Goal: Transaction & Acquisition: Purchase product/service

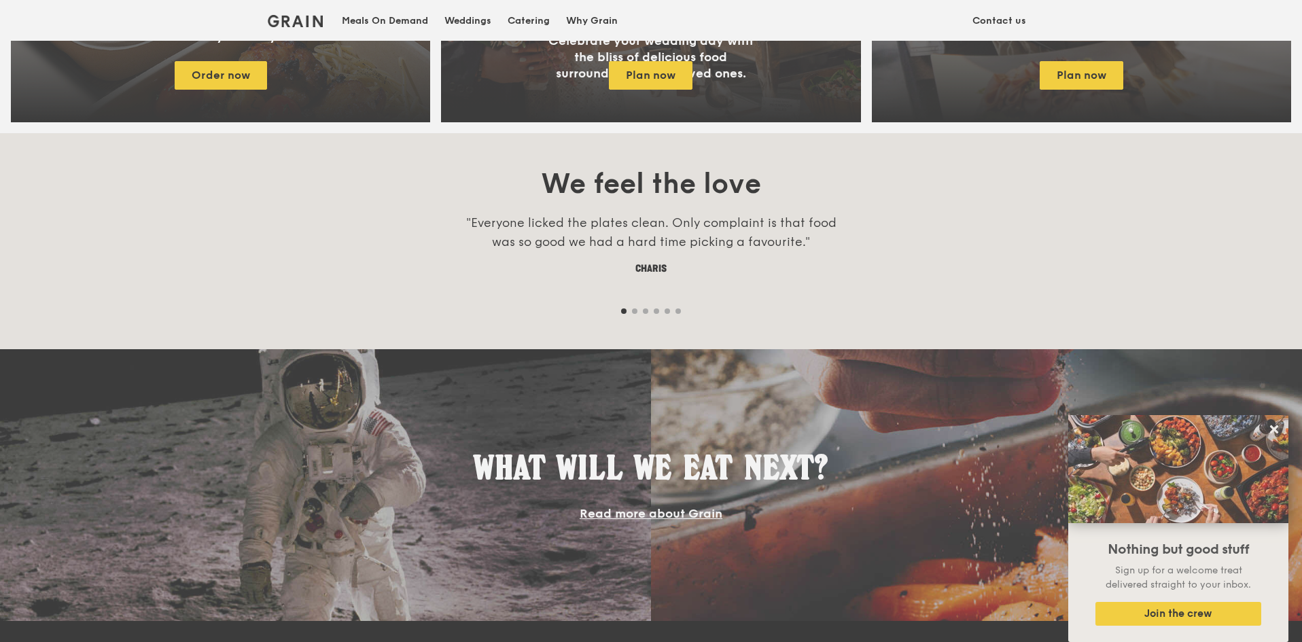
scroll to position [1020, 0]
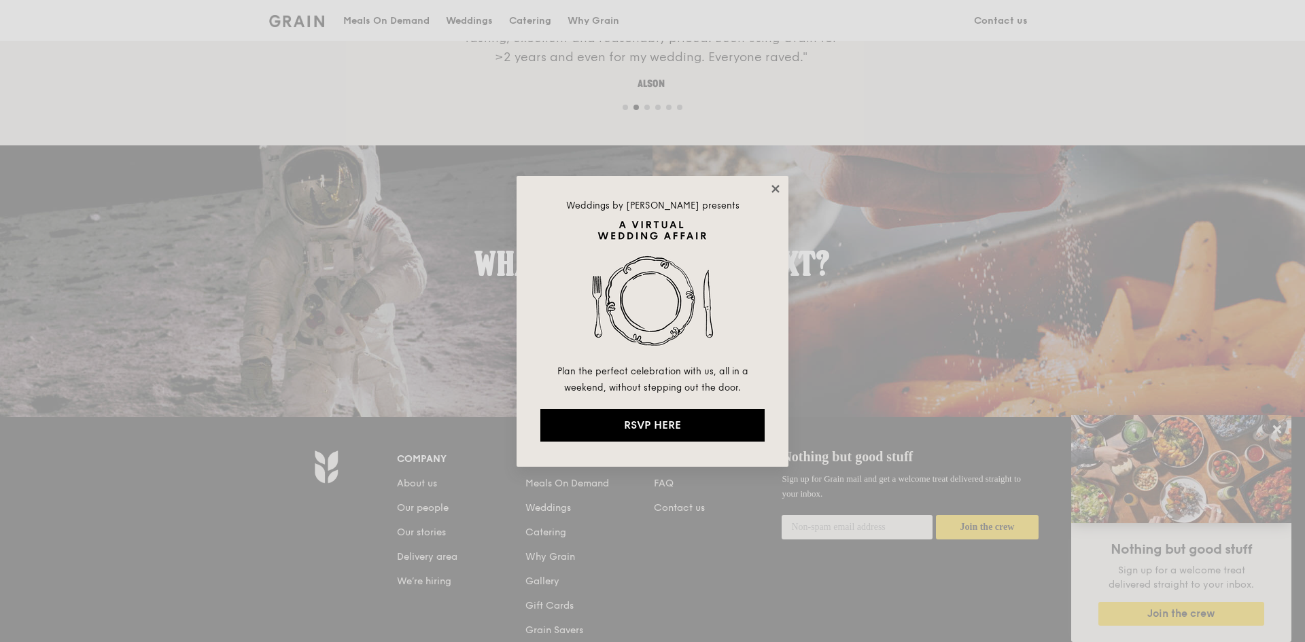
click at [778, 187] on icon at bounding box center [774, 188] width 7 height 7
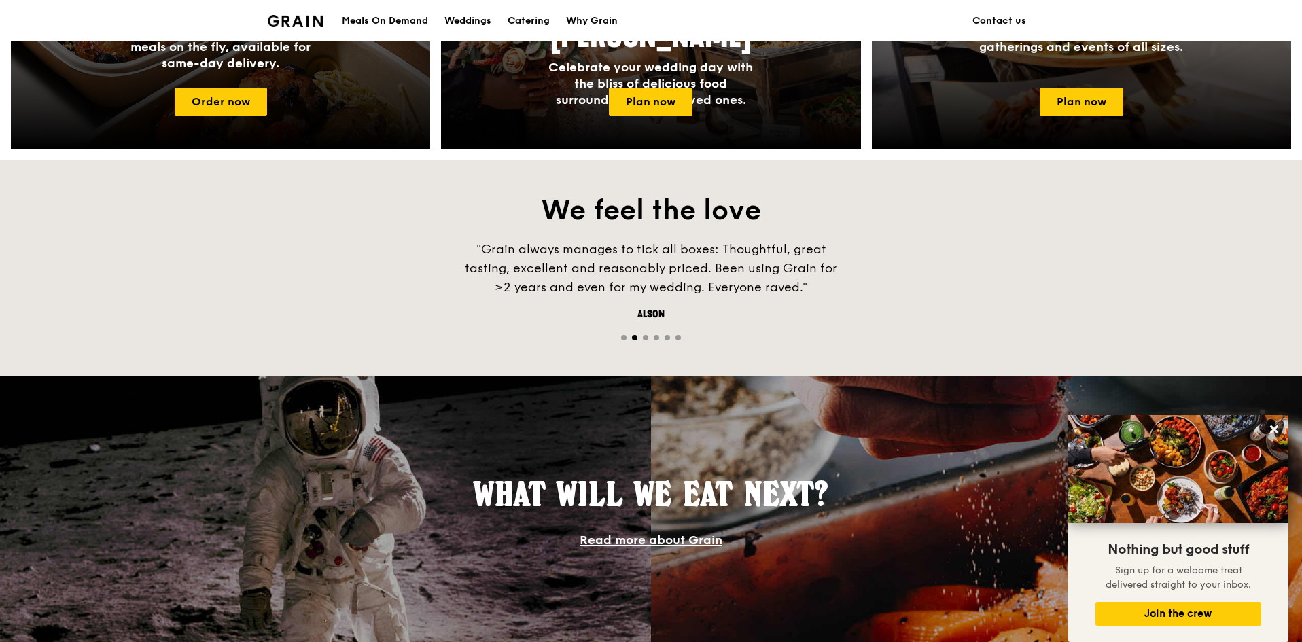
scroll to position [925, 0]
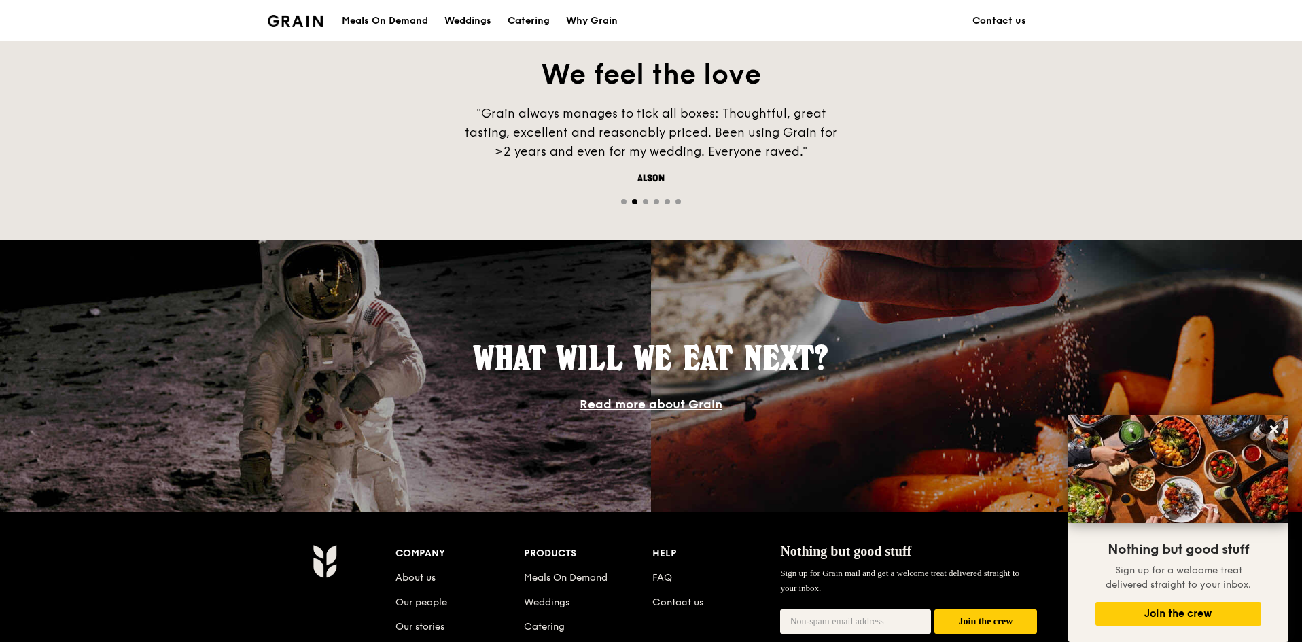
click at [604, 375] on span "What will we eat next?" at bounding box center [651, 357] width 355 height 39
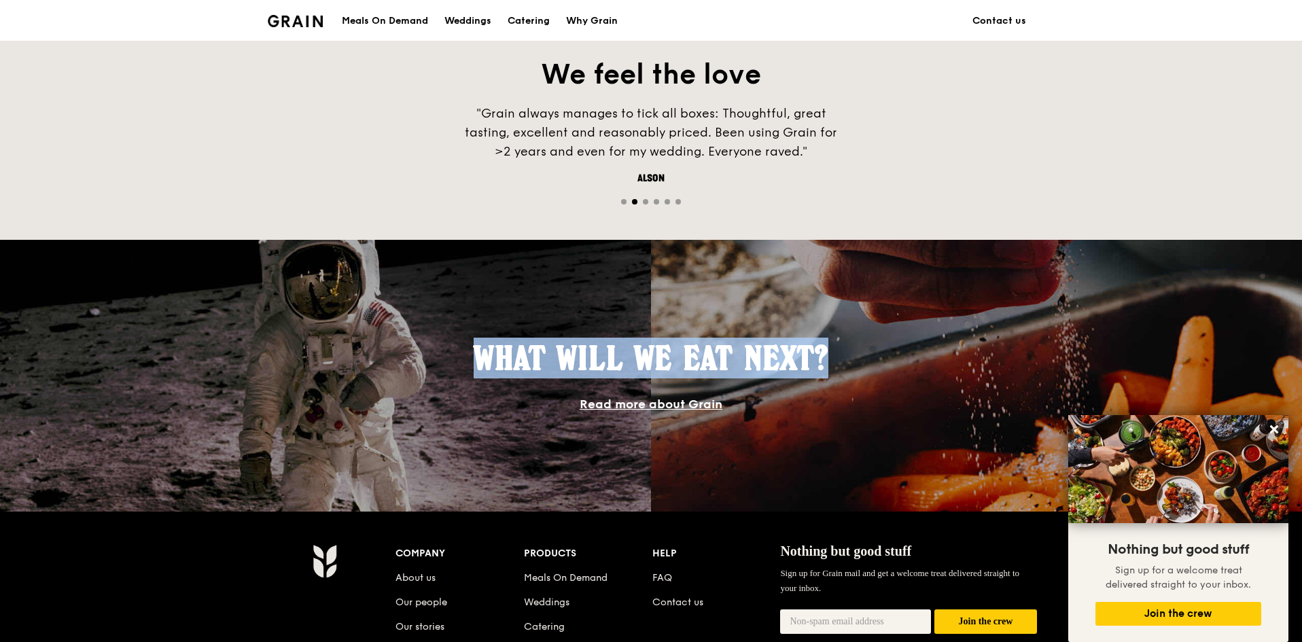
click at [604, 375] on span "What will we eat next?" at bounding box center [651, 357] width 355 height 39
click at [644, 366] on span "What will we eat next?" at bounding box center [651, 357] width 355 height 39
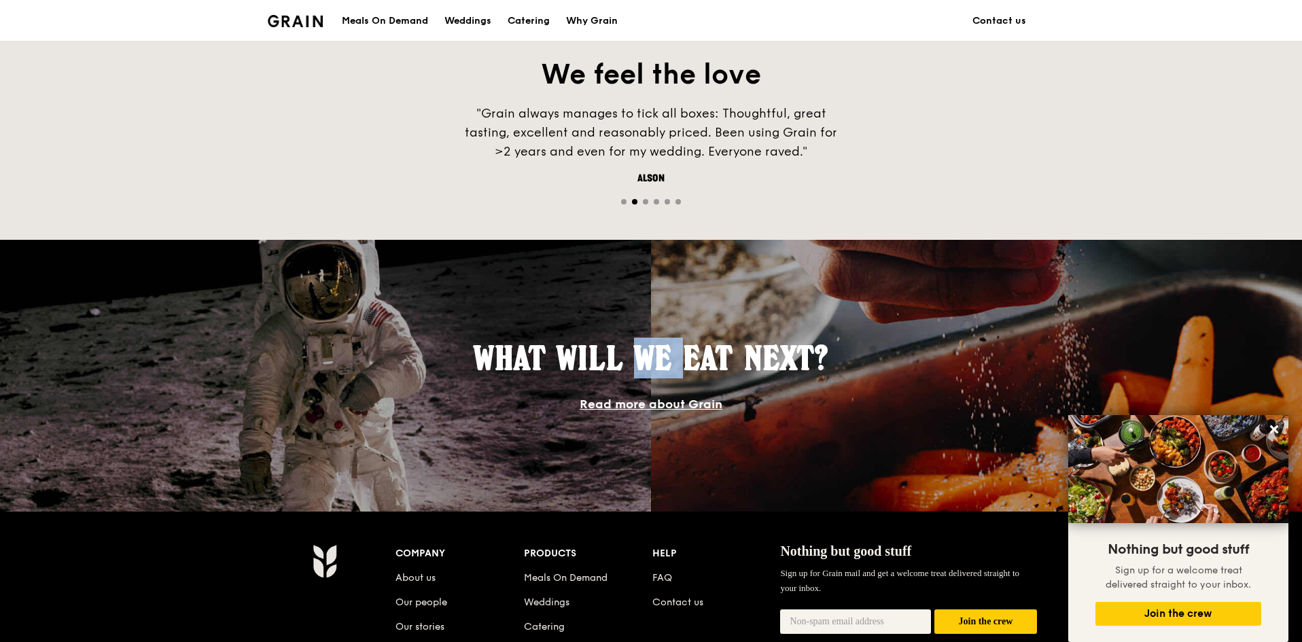
click at [644, 366] on span "What will we eat next?" at bounding box center [651, 357] width 355 height 39
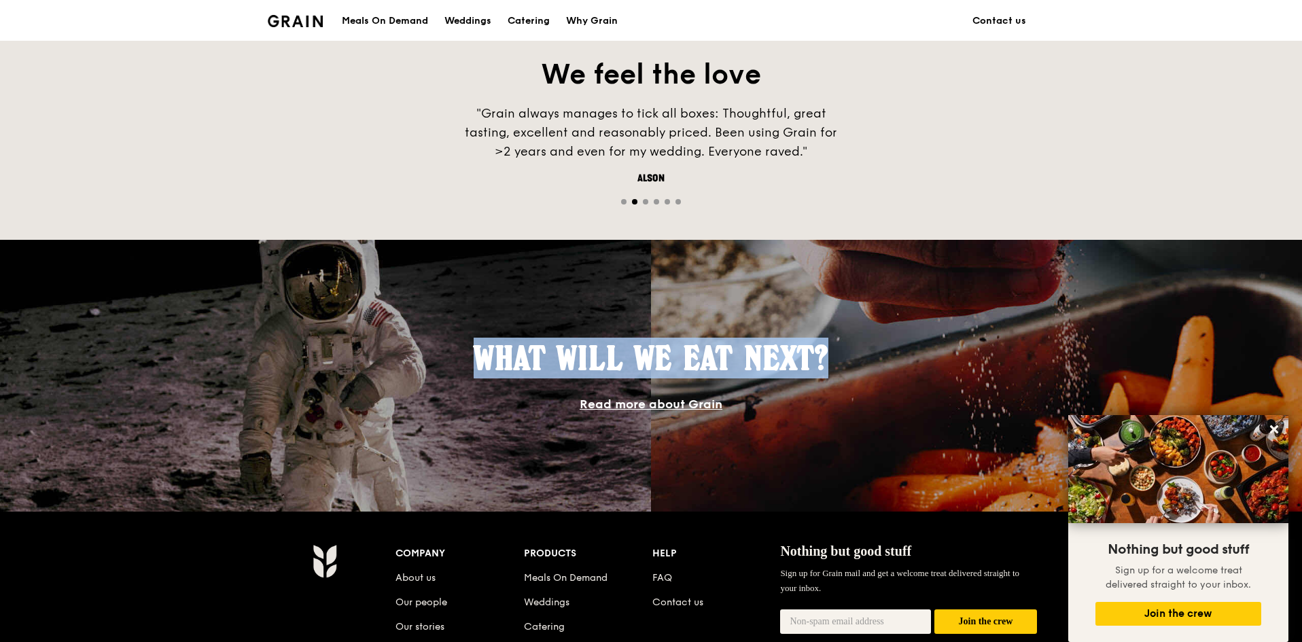
click at [644, 366] on span "What will we eat next?" at bounding box center [651, 357] width 355 height 39
click at [660, 360] on span "What will we eat next?" at bounding box center [651, 357] width 355 height 39
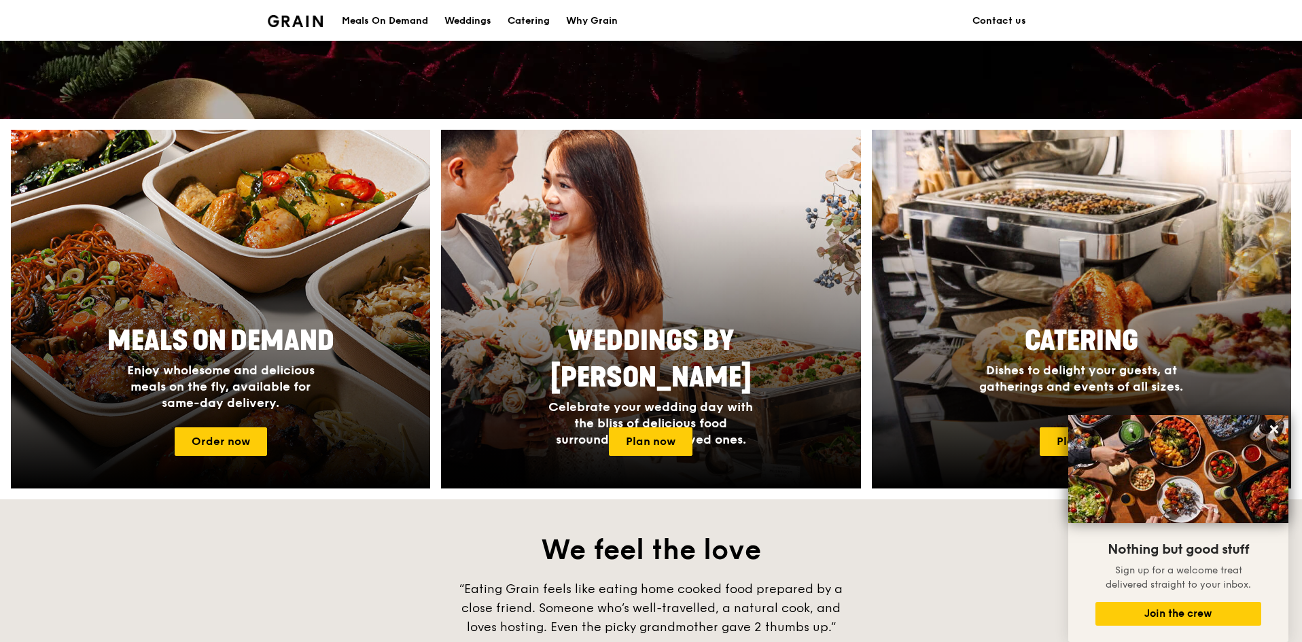
scroll to position [0, 0]
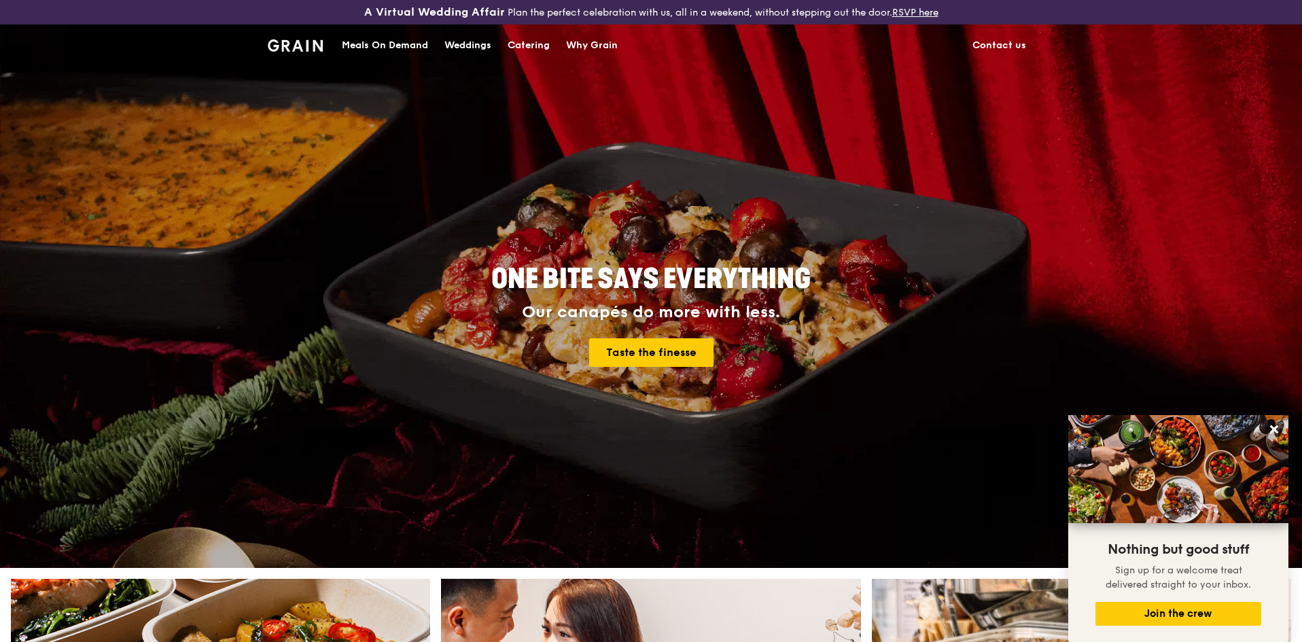
click at [360, 39] on div "Meals On Demand" at bounding box center [385, 45] width 86 height 41
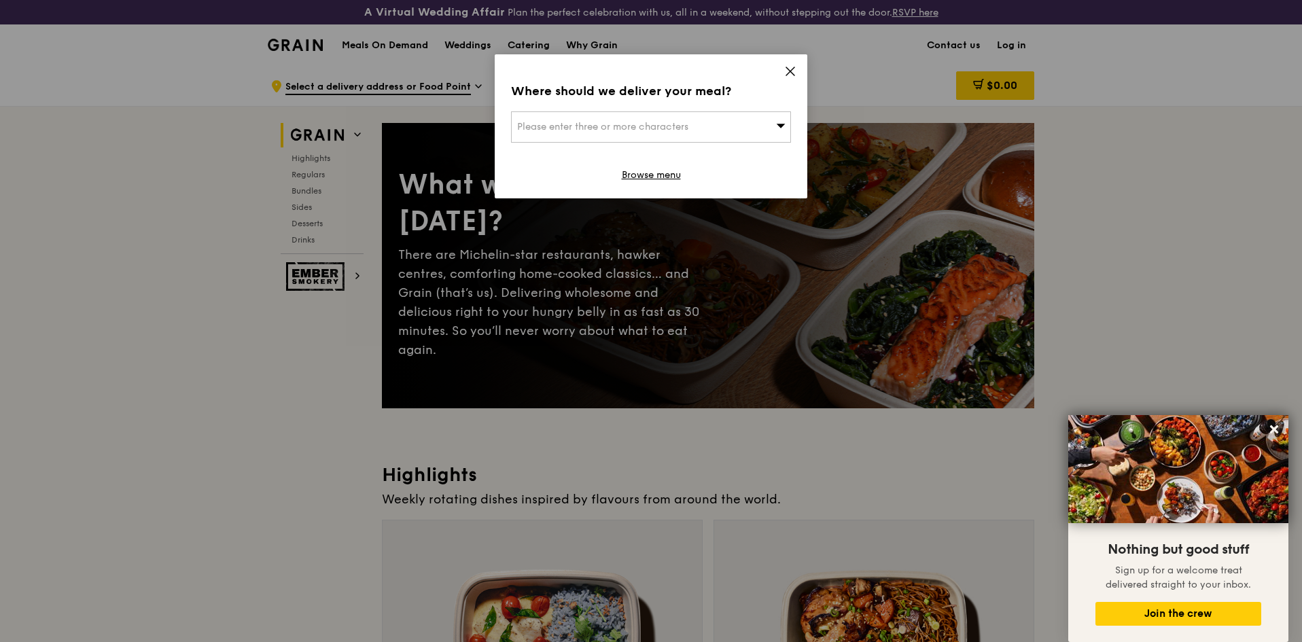
click at [786, 69] on icon at bounding box center [790, 71] width 12 height 12
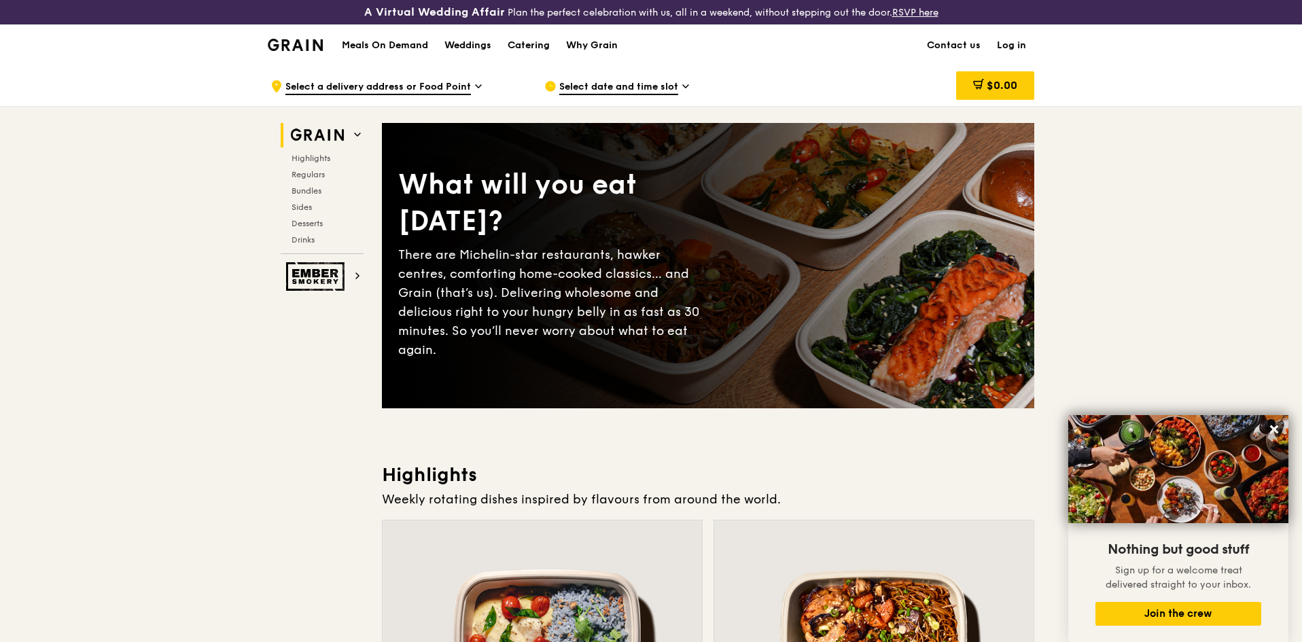
click at [435, 264] on div "There are Michelin-star restaurants, hawker centres, comforting home-cooked cla…" at bounding box center [553, 302] width 310 height 114
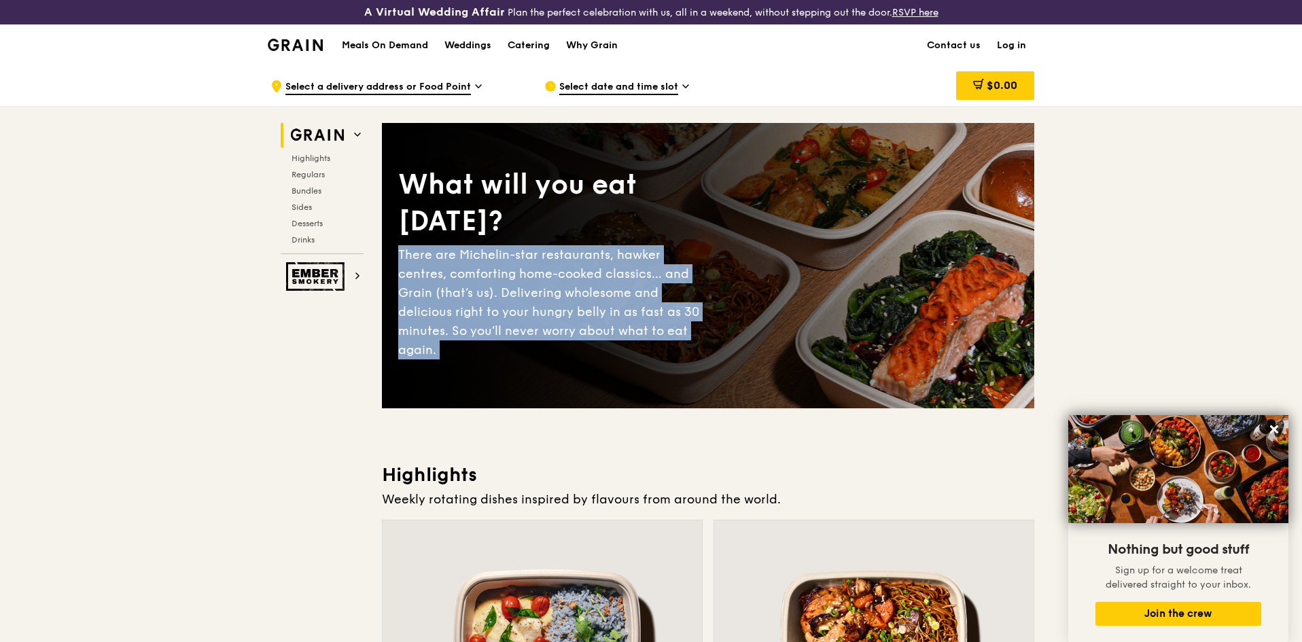
click at [435, 264] on div "There are Michelin-star restaurants, hawker centres, comforting home-cooked cla…" at bounding box center [553, 302] width 310 height 114
click at [451, 265] on div "There are Michelin-star restaurants, hawker centres, comforting home-cooked cla…" at bounding box center [553, 302] width 310 height 114
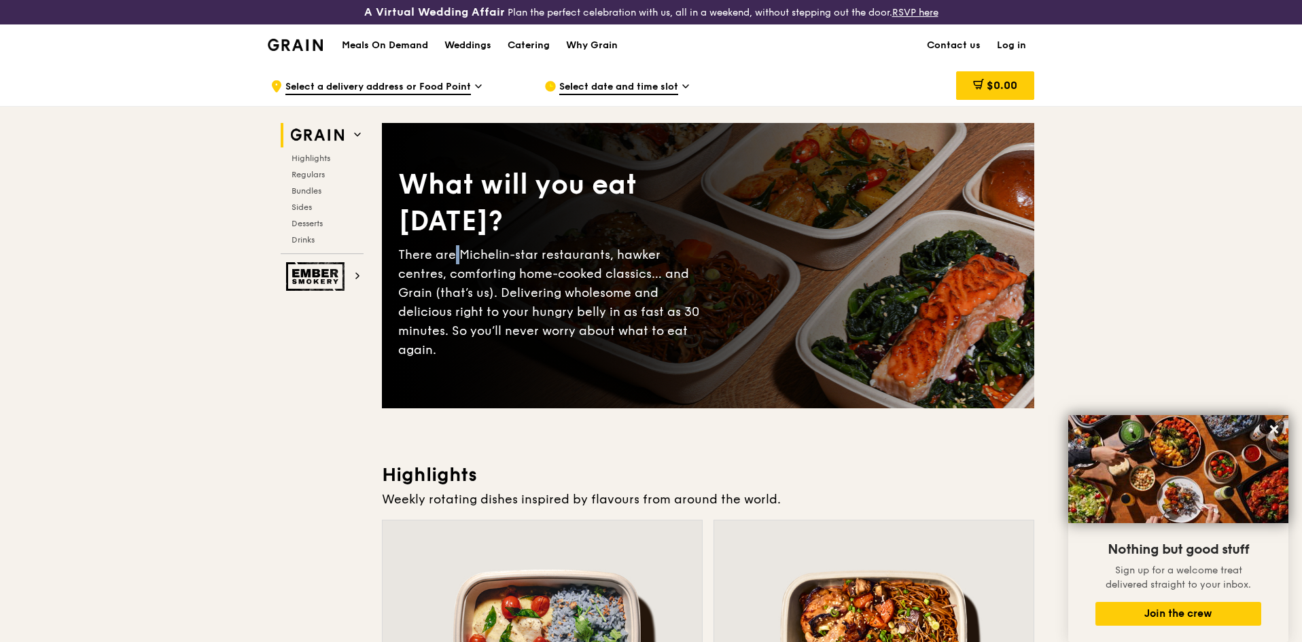
click at [451, 265] on div "There are Michelin-star restaurants, hawker centres, comforting home-cooked cla…" at bounding box center [553, 302] width 310 height 114
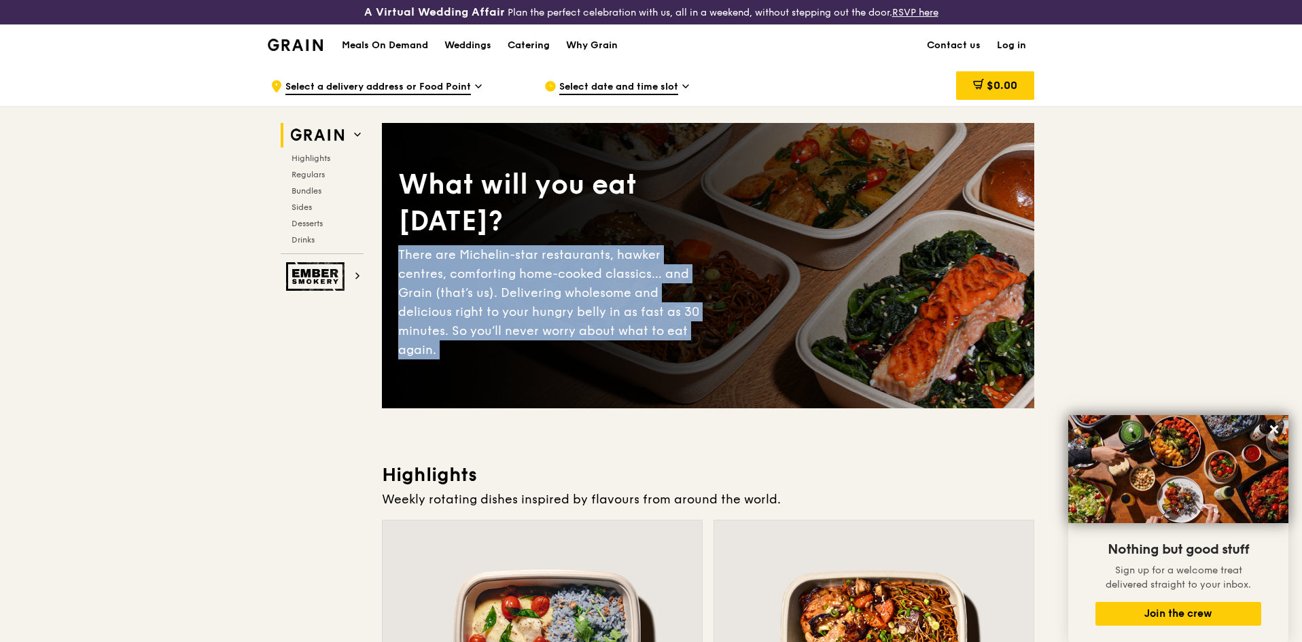
click at [451, 265] on div "There are Michelin-star restaurants, hawker centres, comforting home-cooked cla…" at bounding box center [553, 302] width 310 height 114
click at [481, 266] on div "There are Michelin-star restaurants, hawker centres, comforting home-cooked cla…" at bounding box center [553, 302] width 310 height 114
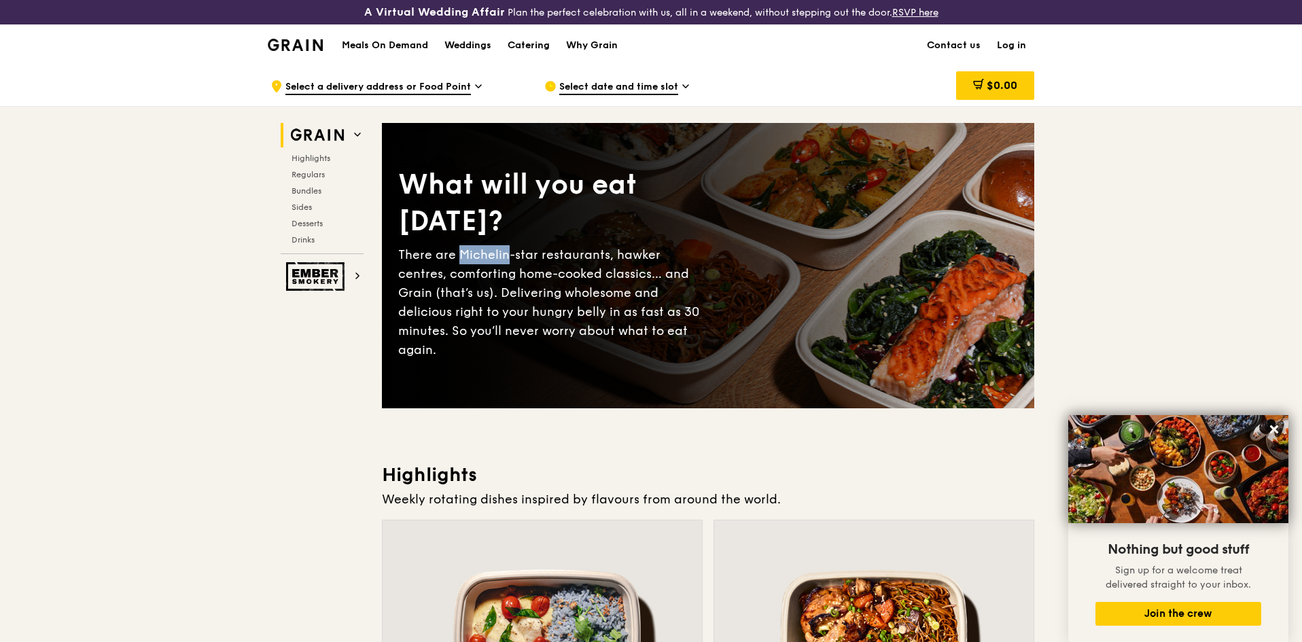
click at [481, 266] on div "There are Michelin-star restaurants, hawker centres, comforting home-cooked cla…" at bounding box center [553, 302] width 310 height 114
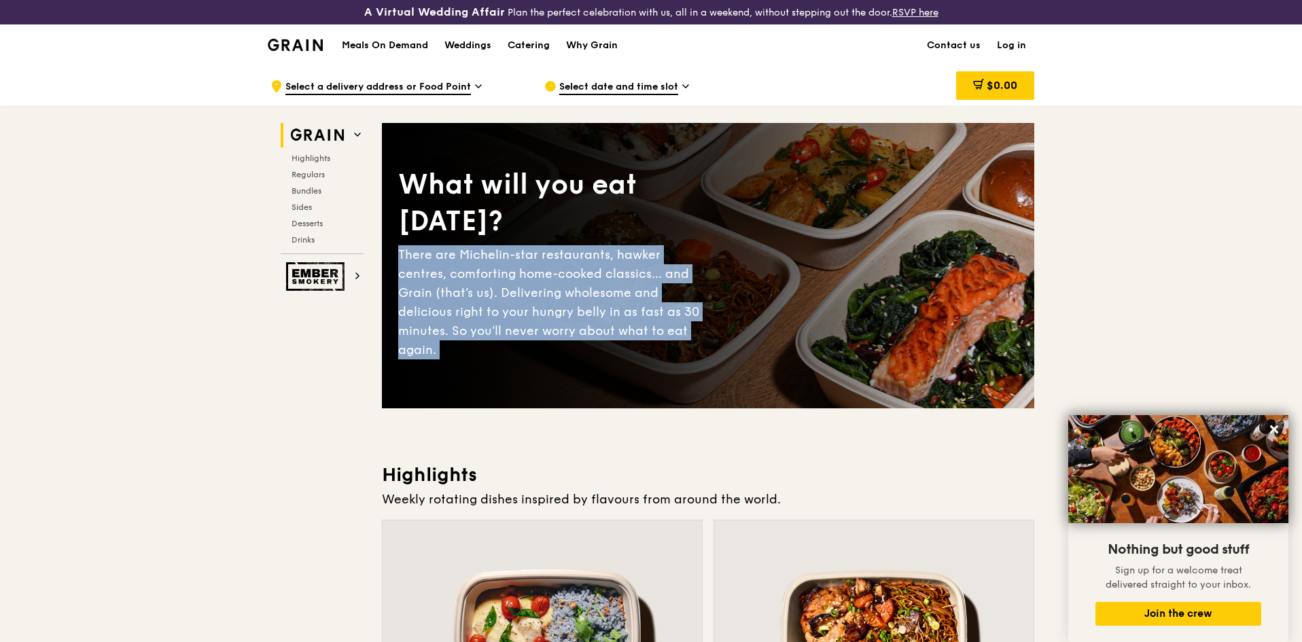
click at [481, 266] on div "There are Michelin-star restaurants, hawker centres, comforting home-cooked cla…" at bounding box center [553, 302] width 310 height 114
click at [493, 266] on div "There are Michelin-star restaurants, hawker centres, comforting home-cooked cla…" at bounding box center [553, 302] width 310 height 114
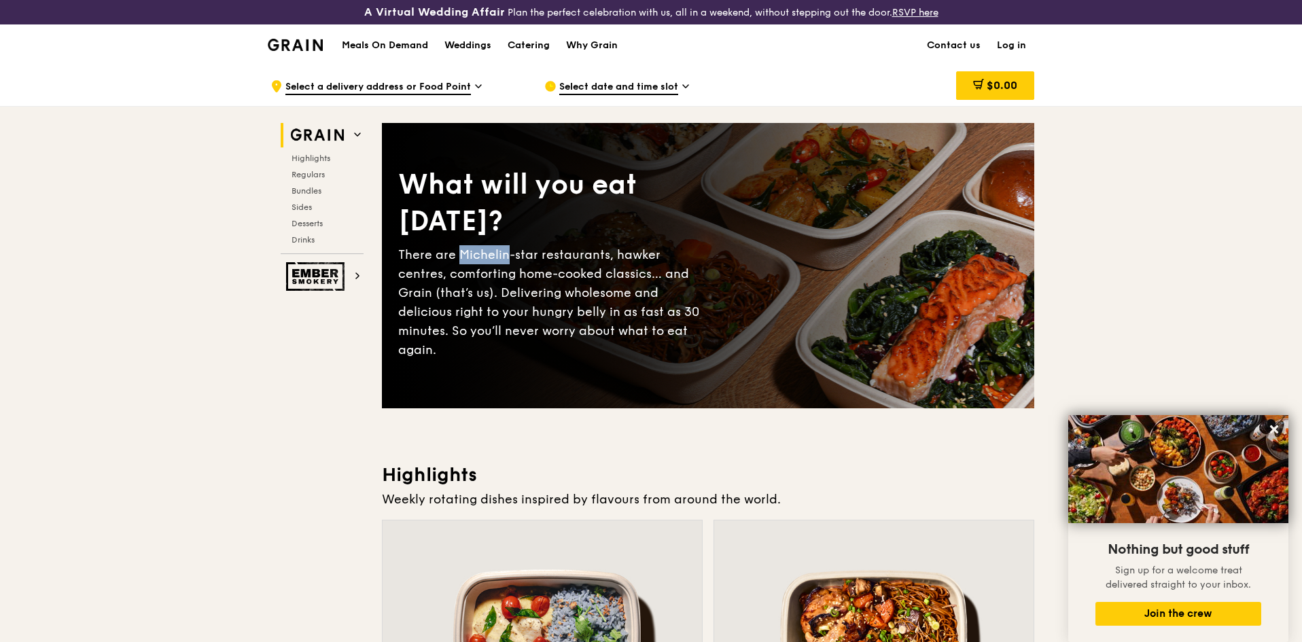
click at [493, 266] on div "There are Michelin-star restaurants, hawker centres, comforting home-cooked cla…" at bounding box center [553, 302] width 310 height 114
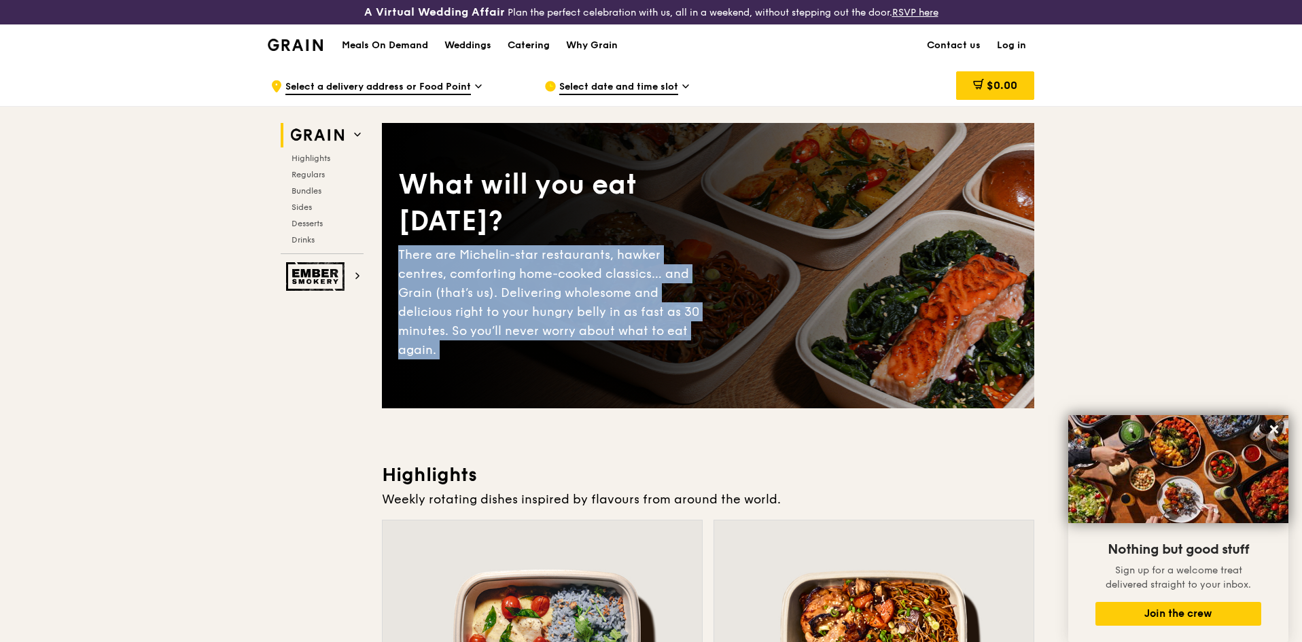
drag, startPoint x: 493, startPoint y: 266, endPoint x: 504, endPoint y: 266, distance: 11.6
click at [493, 266] on div "There are Michelin-star restaurants, hawker centres, comforting home-cooked cla…" at bounding box center [553, 302] width 310 height 114
click at [505, 266] on div "There are Michelin-star restaurants, hawker centres, comforting home-cooked cla…" at bounding box center [553, 302] width 310 height 114
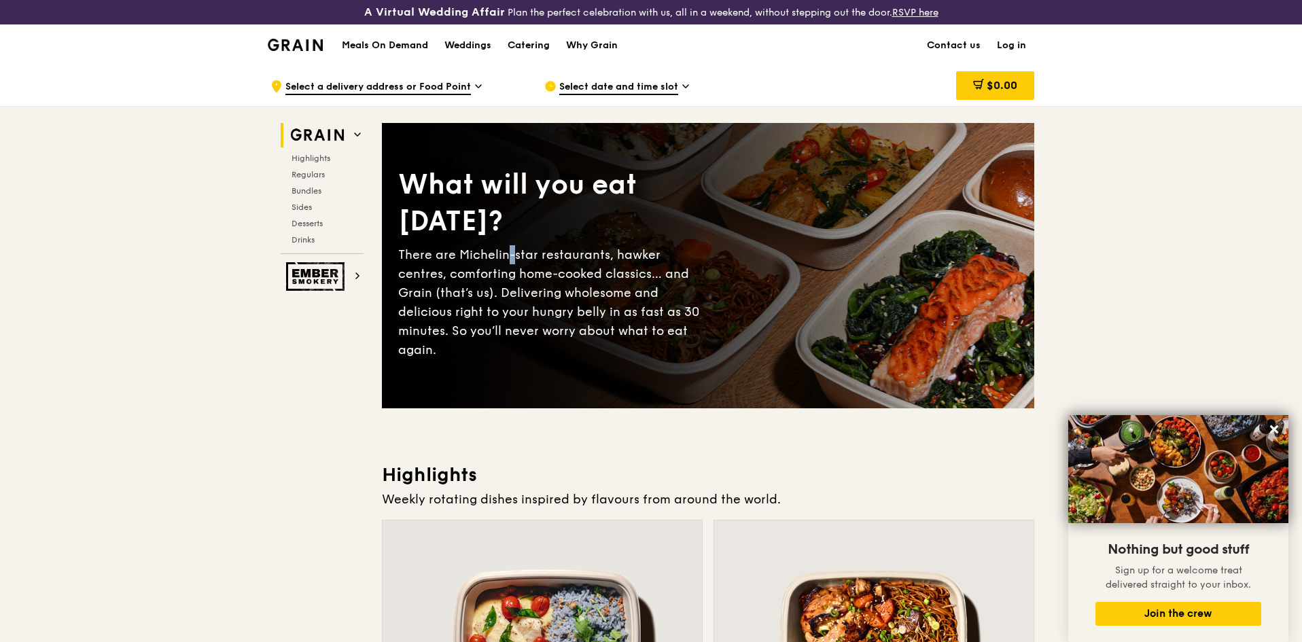
click at [505, 266] on div "There are Michelin-star restaurants, hawker centres, comforting home-cooked cla…" at bounding box center [553, 302] width 310 height 114
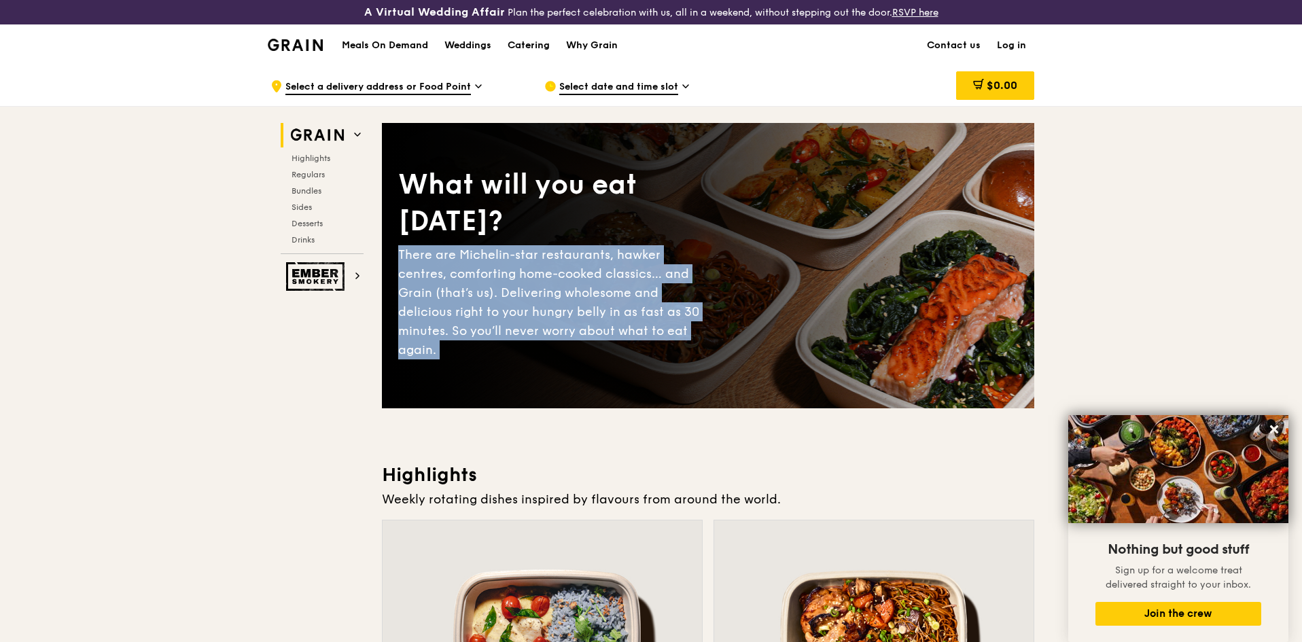
click at [505, 266] on div "There are Michelin-star restaurants, hawker centres, comforting home-cooked cla…" at bounding box center [553, 302] width 310 height 114
click at [520, 266] on div "There are Michelin-star restaurants, hawker centres, comforting home-cooked cla…" at bounding box center [553, 302] width 310 height 114
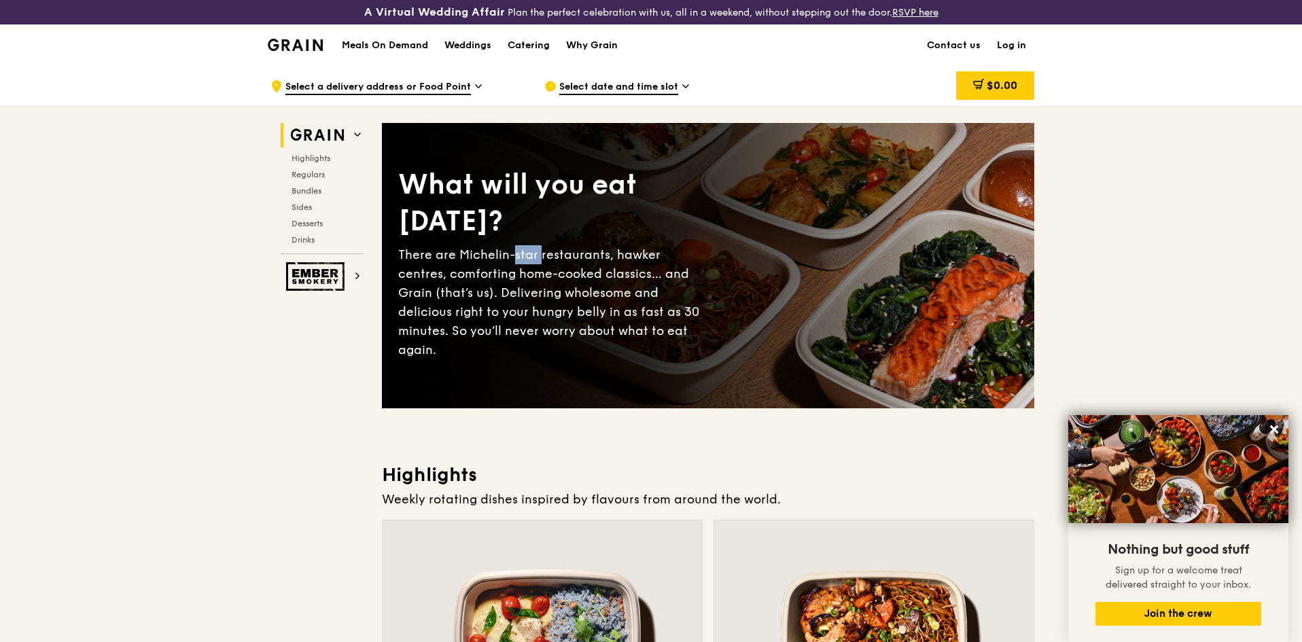
click at [520, 266] on div "There are Michelin-star restaurants, hawker centres, comforting home-cooked cla…" at bounding box center [553, 302] width 310 height 114
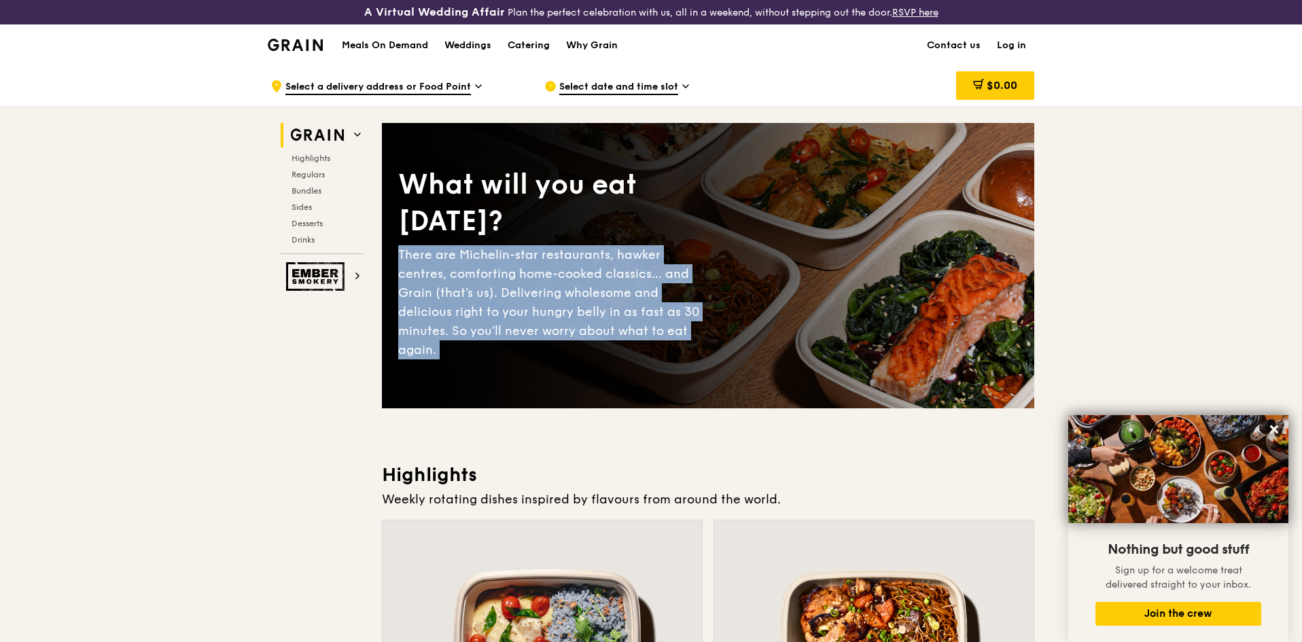
click at [520, 266] on div "There are Michelin-star restaurants, hawker centres, comforting home-cooked cla…" at bounding box center [553, 302] width 310 height 114
click at [538, 266] on div "There are Michelin-star restaurants, hawker centres, comforting home-cooked cla…" at bounding box center [553, 302] width 310 height 114
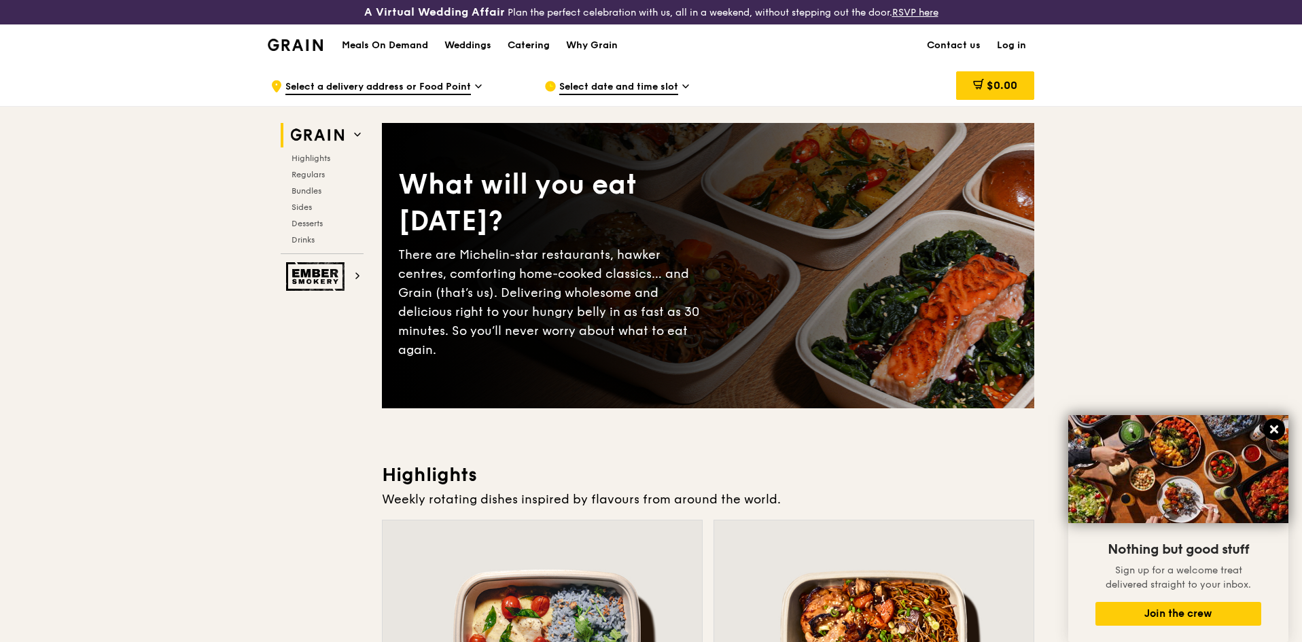
click at [1281, 428] on button at bounding box center [1275, 430] width 22 height 22
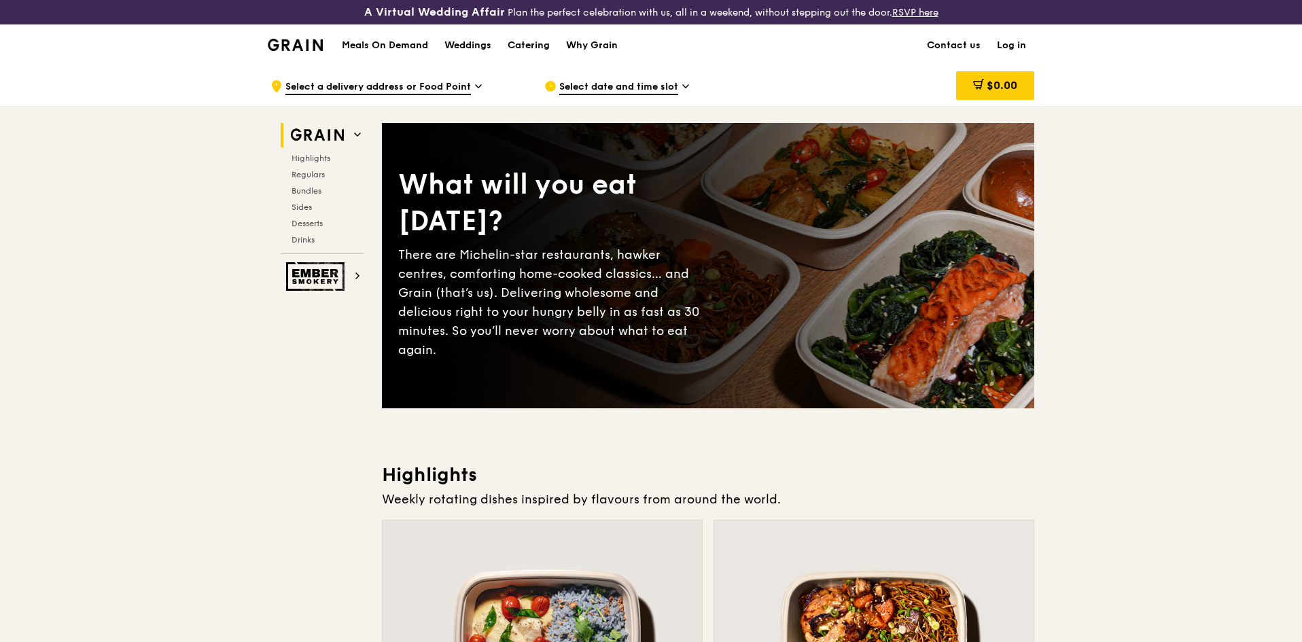
click at [512, 302] on div "There are Michelin-star restaurants, hawker centres, comforting home-cooked cla…" at bounding box center [553, 302] width 310 height 114
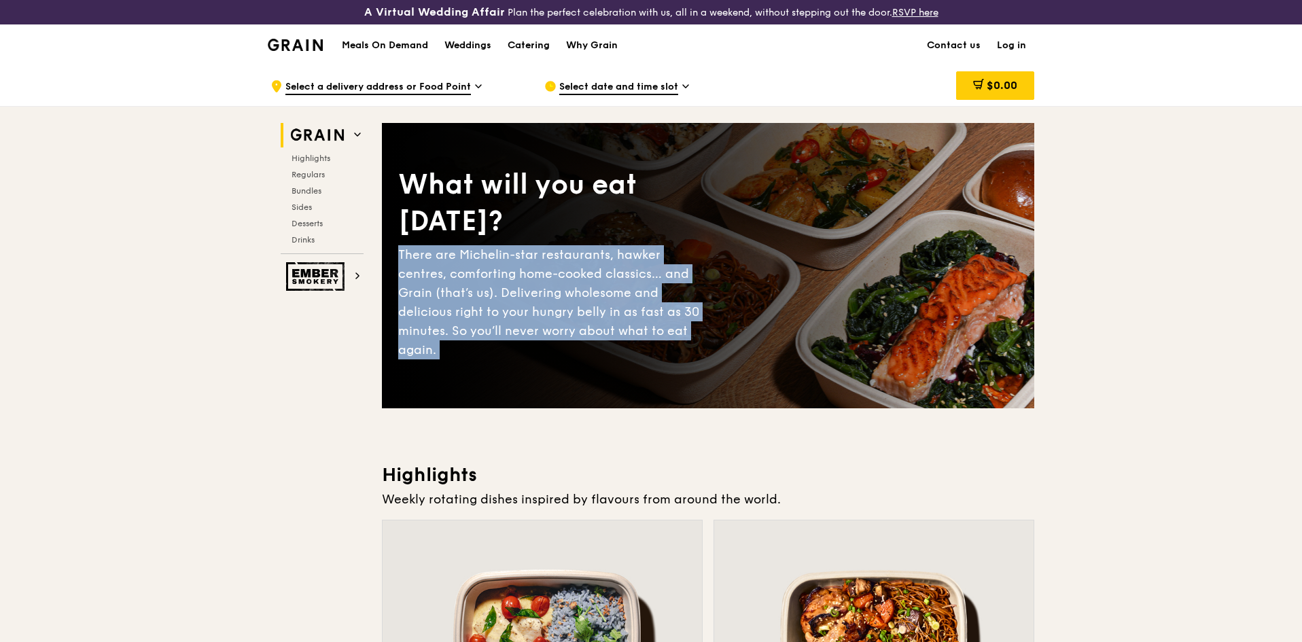
click at [512, 302] on div "There are Michelin-star restaurants, hawker centres, comforting home-cooked cla…" at bounding box center [553, 302] width 310 height 114
click at [573, 302] on div "There are Michelin-star restaurants, hawker centres, comforting home-cooked cla…" at bounding box center [553, 302] width 310 height 114
